Goal: Check status

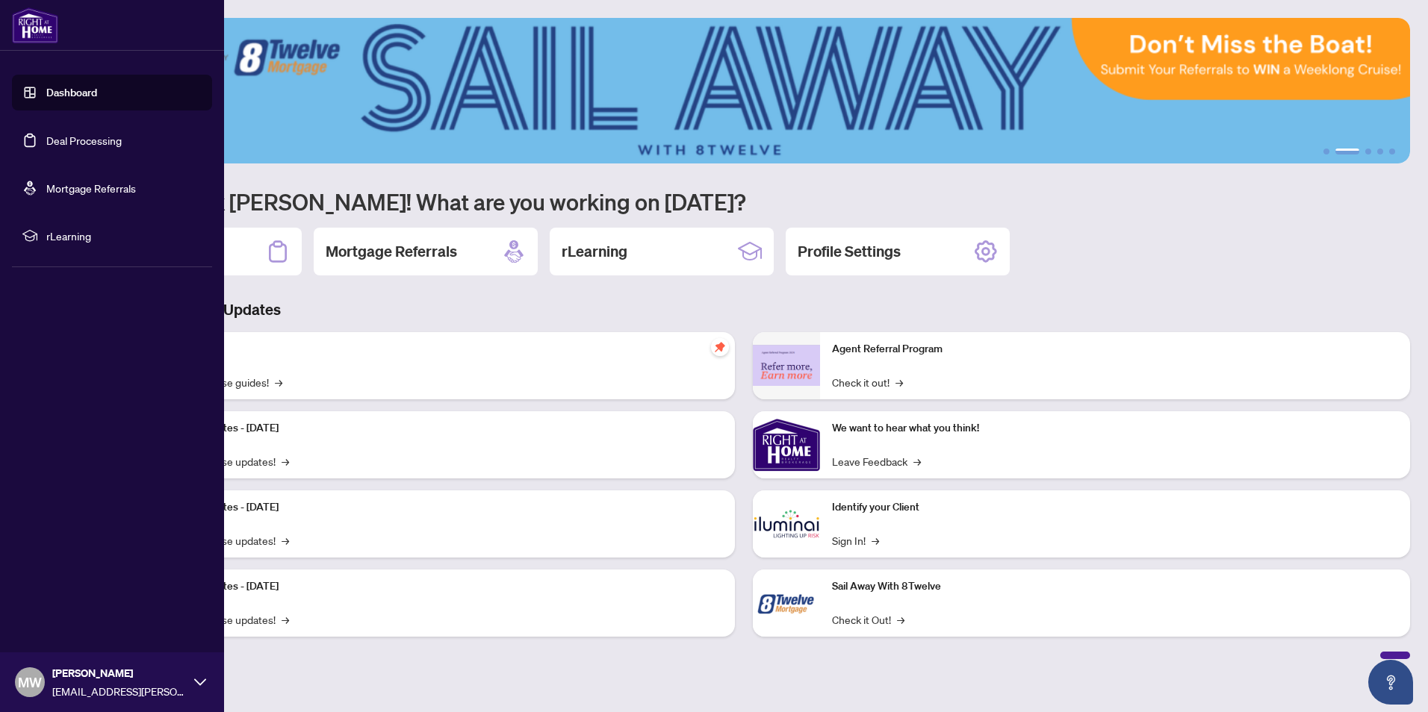
click at [95, 138] on link "Deal Processing" at bounding box center [83, 140] width 75 height 13
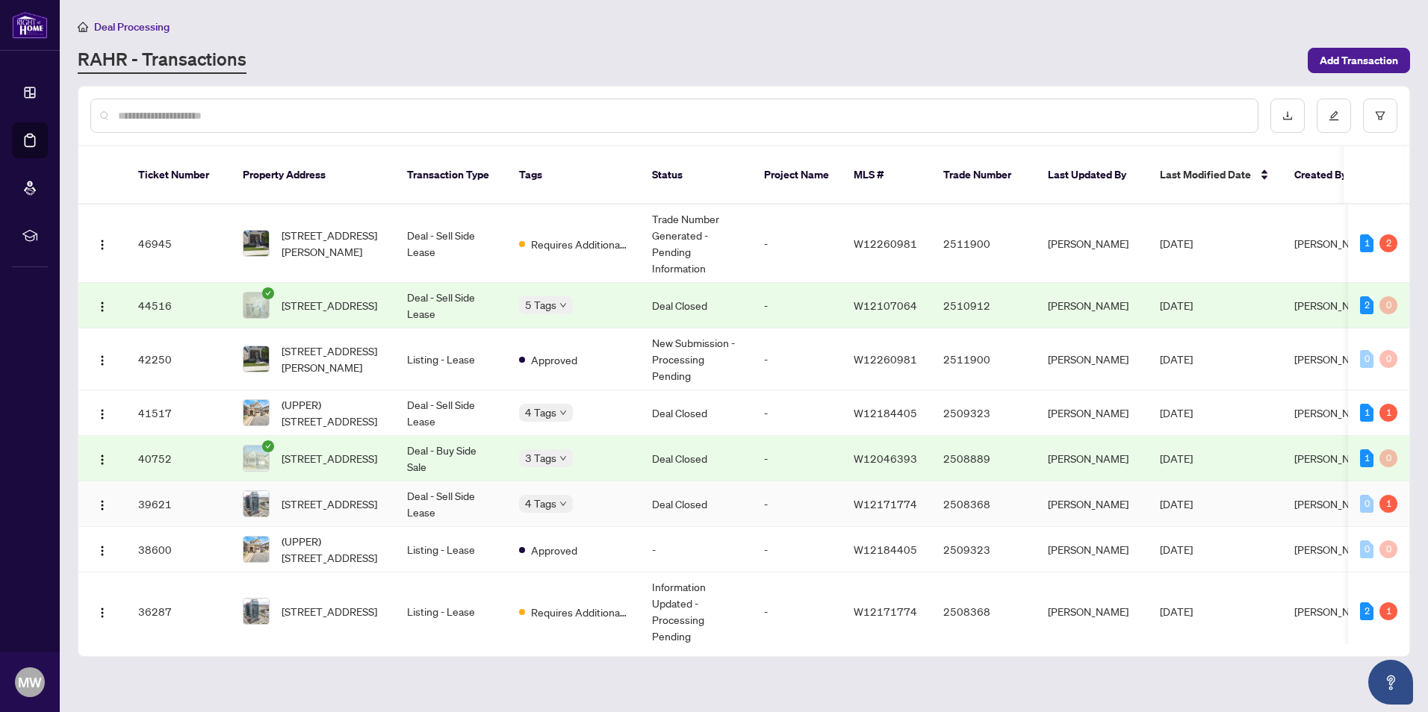
click at [453, 488] on td "Deal - Sell Side Lease" at bounding box center [451, 505] width 112 height 46
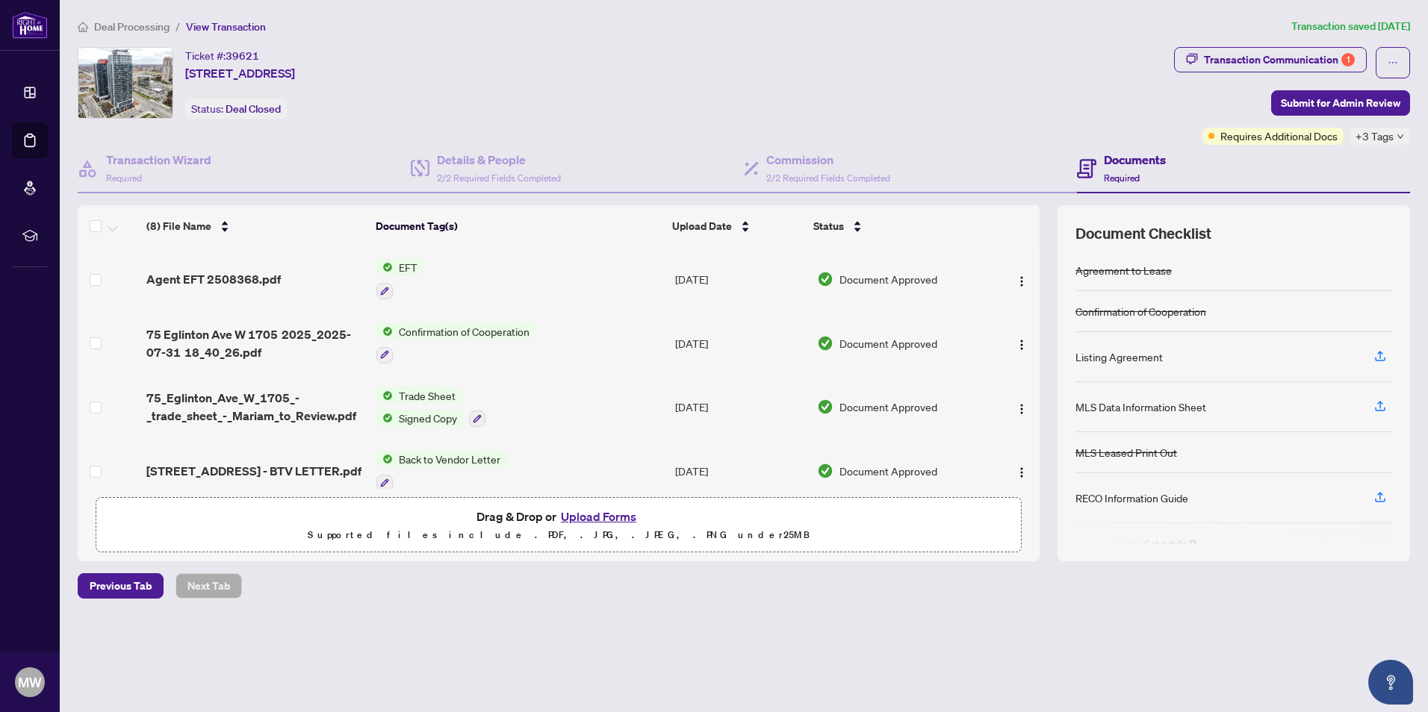
click at [408, 270] on span "EFT" at bounding box center [408, 267] width 31 height 16
click at [197, 285] on span "Agent EFT 2508368.pdf" at bounding box center [213, 279] width 134 height 18
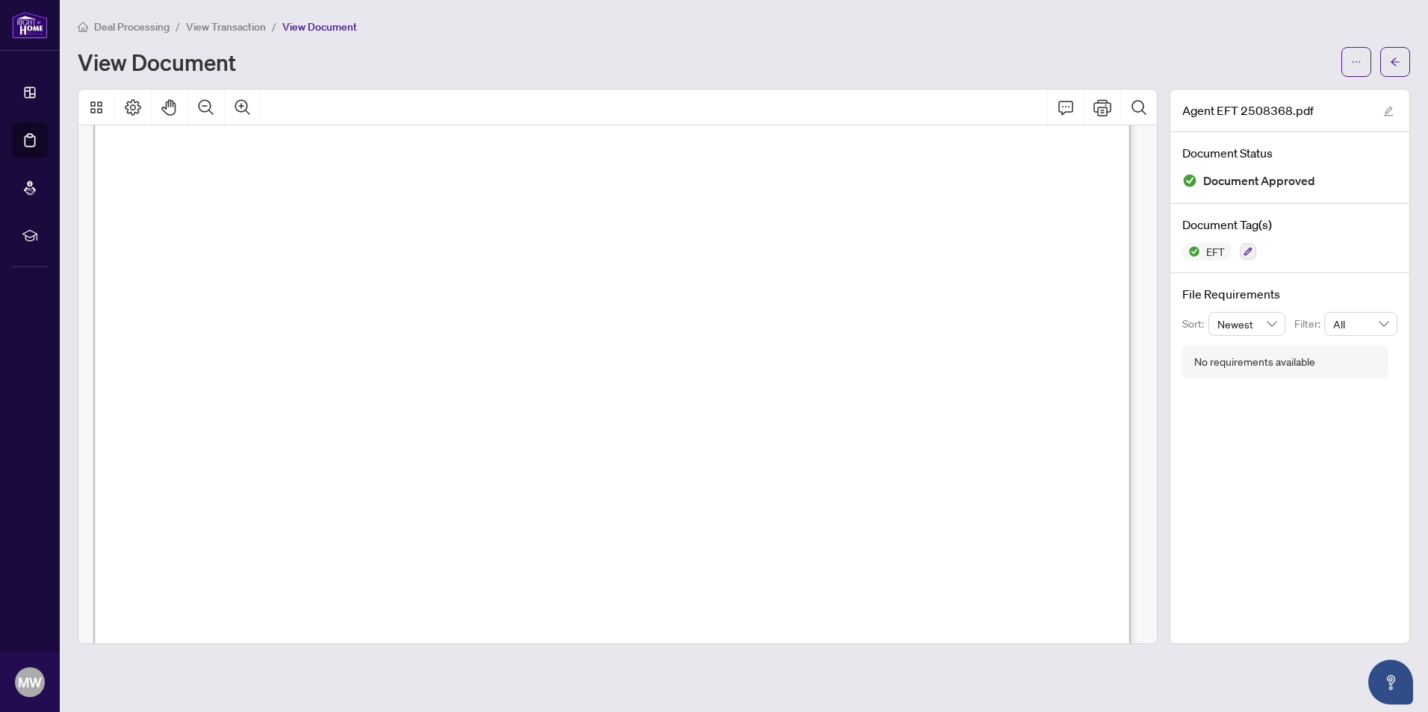
scroll to position [558, 0]
click at [1396, 67] on span "button" at bounding box center [1395, 62] width 10 height 24
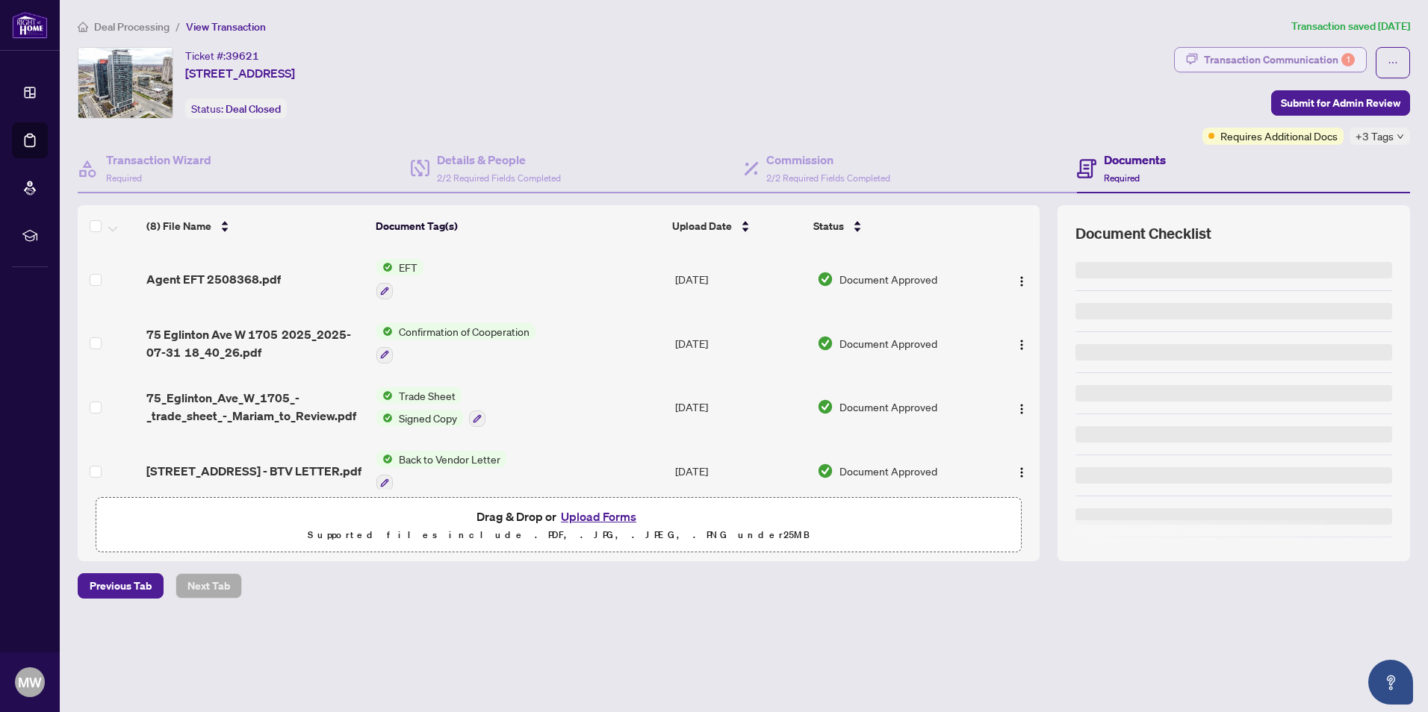
click at [1256, 61] on div "Transaction Communication 1" at bounding box center [1279, 60] width 151 height 24
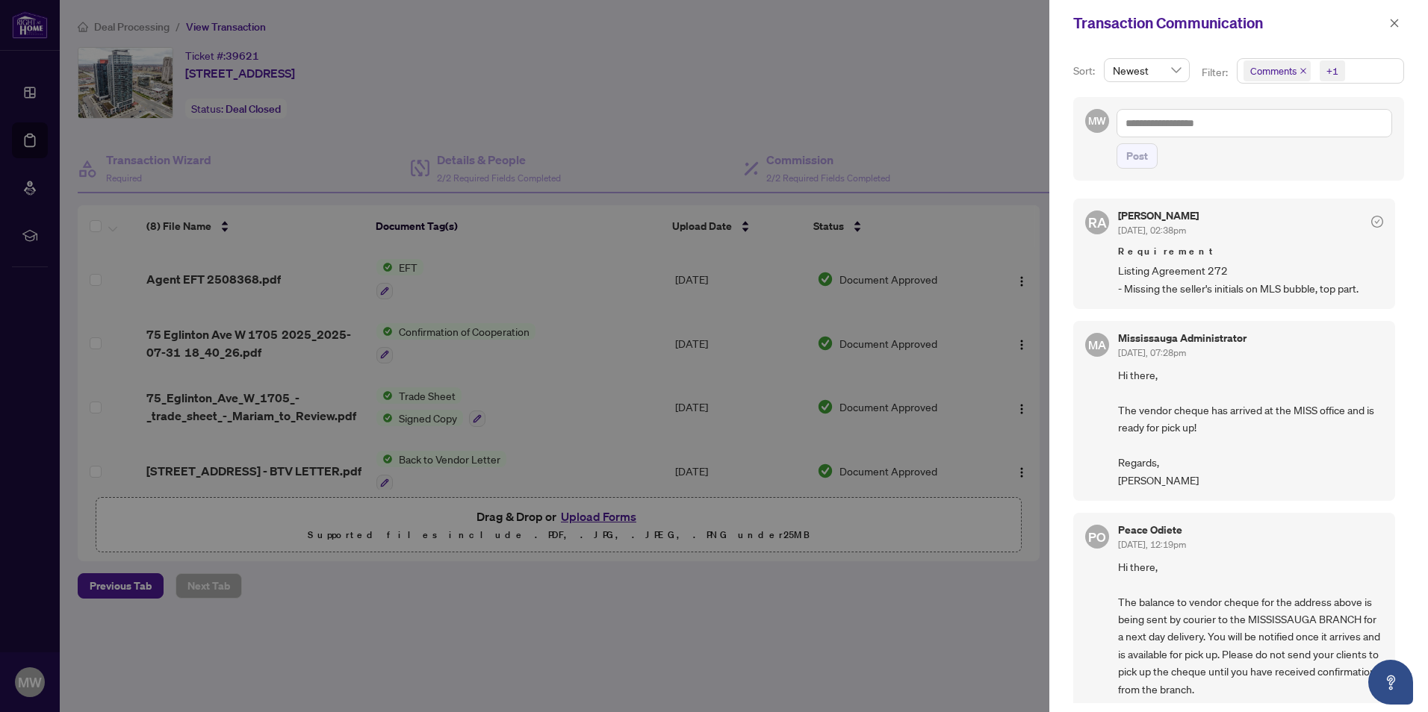
click at [823, 91] on div at bounding box center [714, 356] width 1428 height 712
